Goal: Navigation & Orientation: Find specific page/section

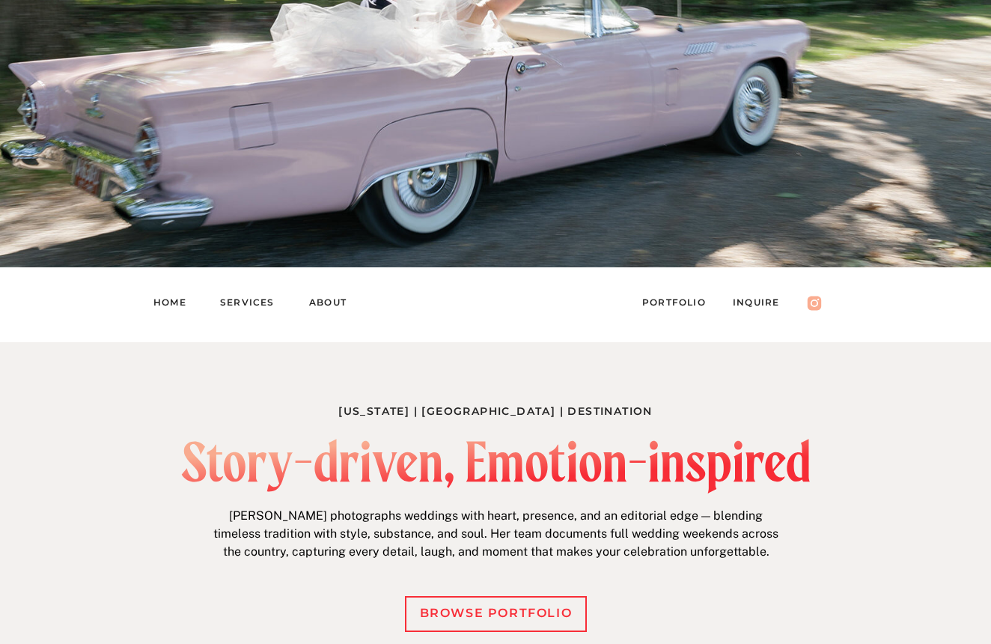
scroll to position [286, 0]
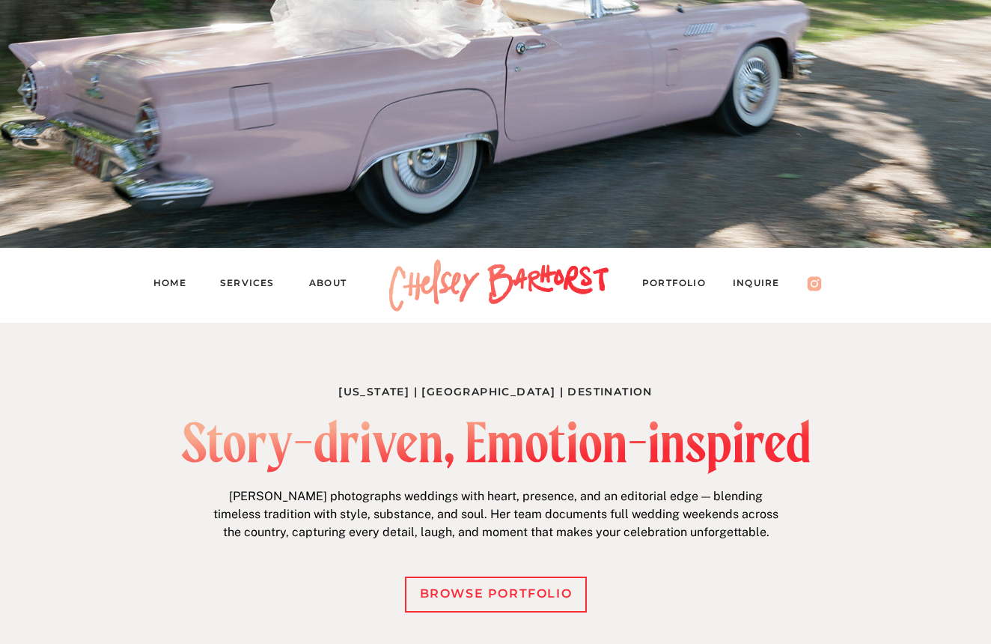
click at [679, 285] on nav "PORTFOLIO" at bounding box center [681, 285] width 78 height 21
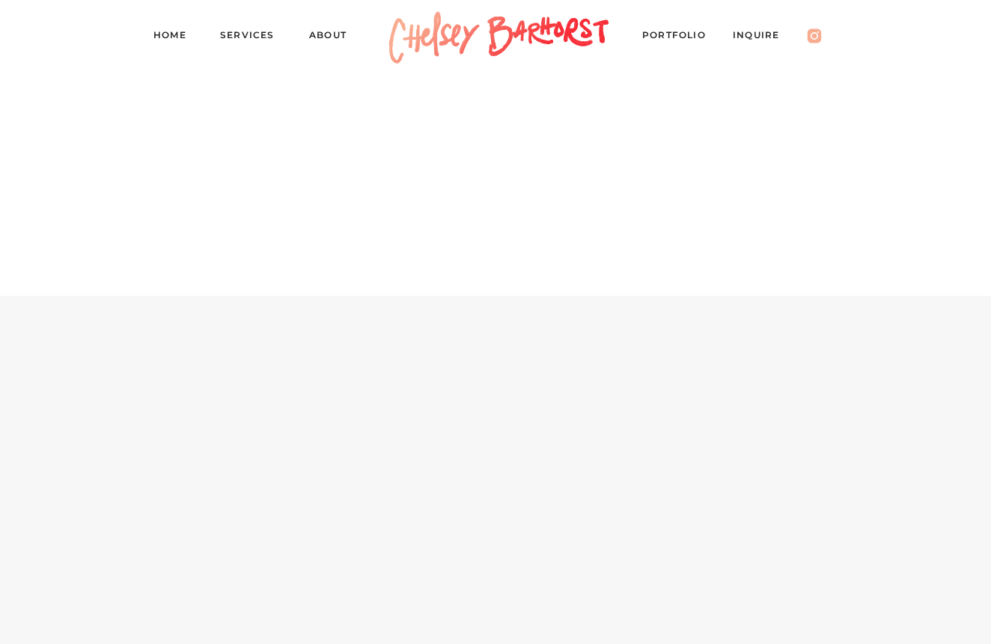
scroll to position [6927, 0]
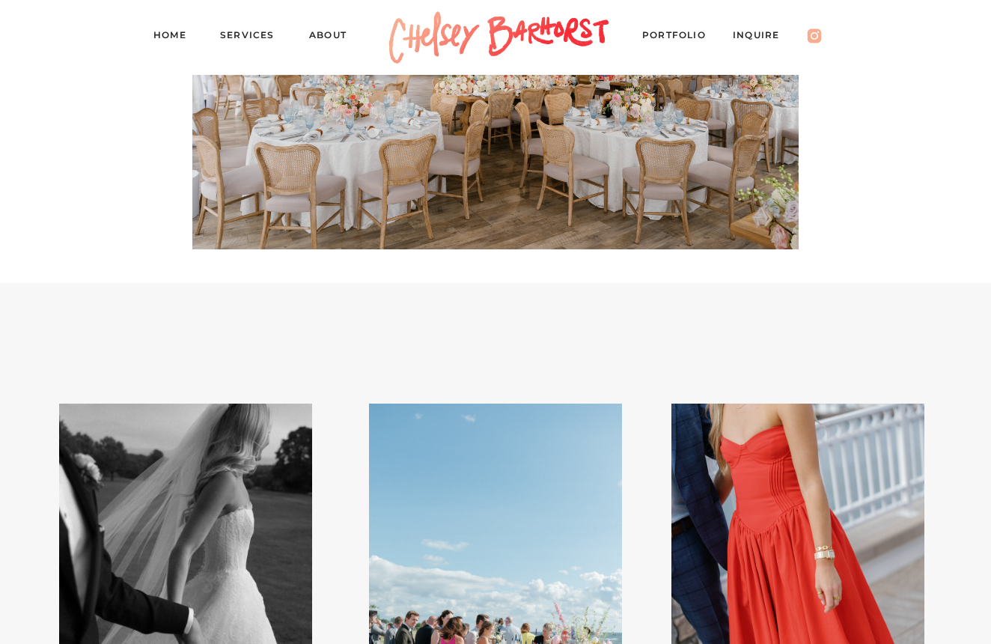
click at [248, 25] on div at bounding box center [495, 47] width 606 height 404
click at [254, 44] on nav "Services" at bounding box center [253, 37] width 67 height 21
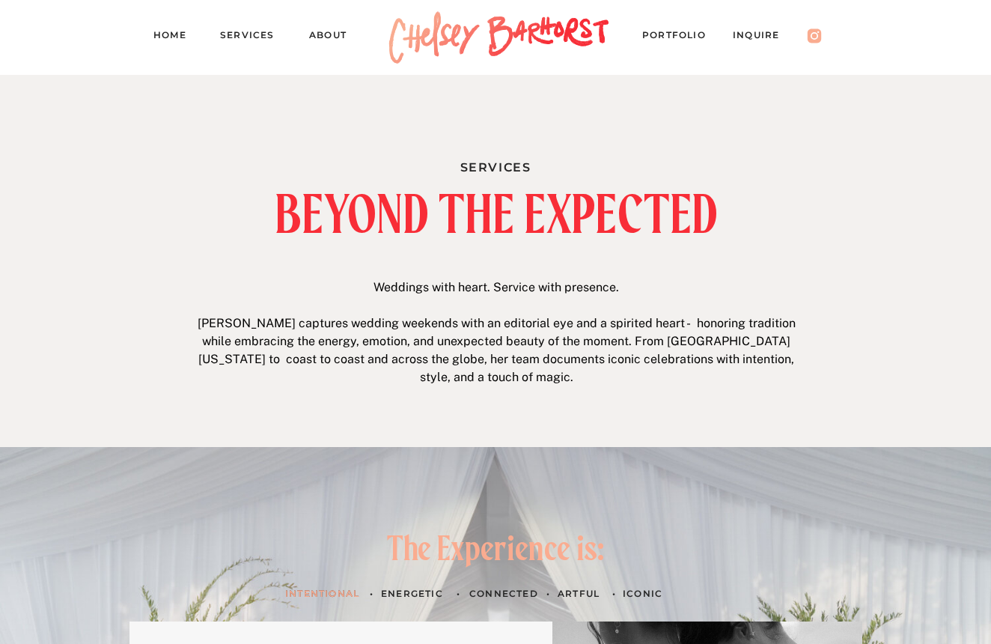
click at [239, 34] on nav "Services" at bounding box center [253, 37] width 67 height 21
click at [178, 40] on nav "Home" at bounding box center [175, 37] width 45 height 21
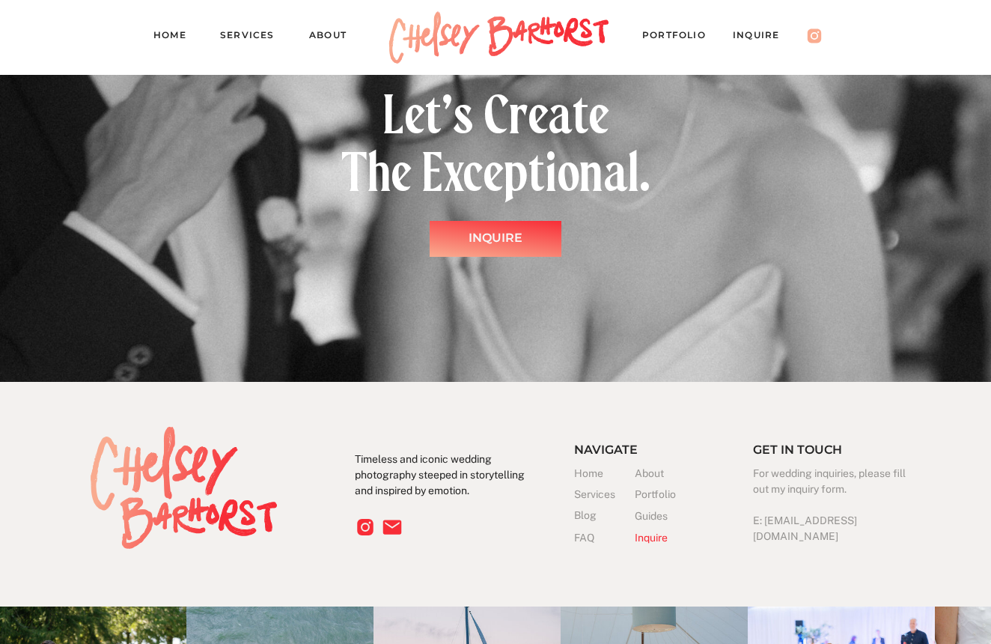
scroll to position [4482, 0]
